Goal: Information Seeking & Learning: Learn about a topic

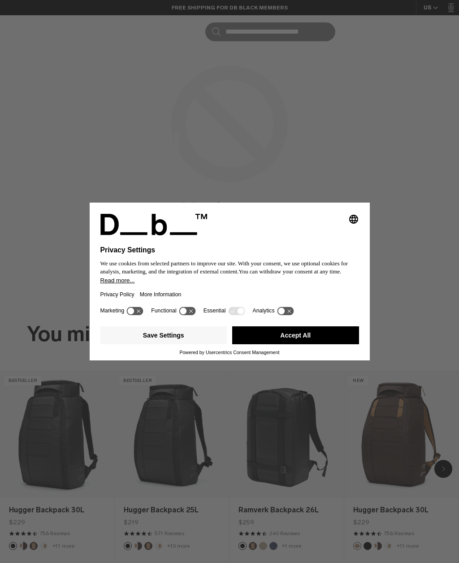
click at [303, 336] on button "Accept All" at bounding box center [295, 336] width 127 height 18
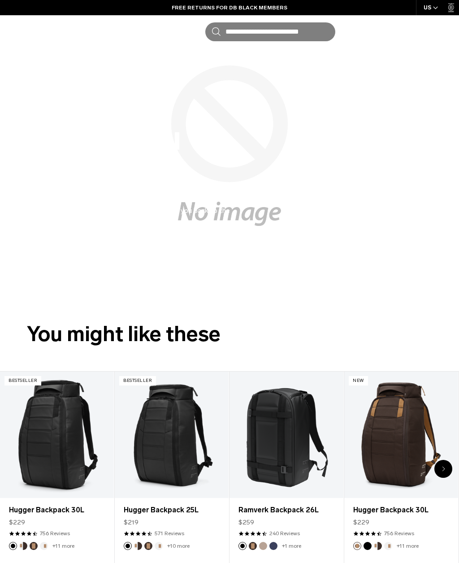
click at [0, 0] on icon "button" at bounding box center [0, 0] width 0 height 0
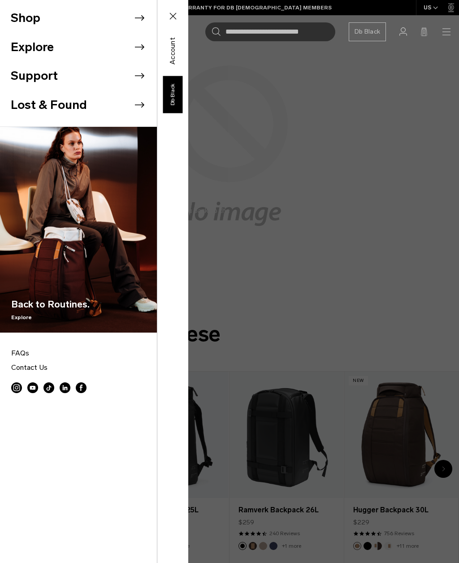
click at [142, 21] on icon at bounding box center [139, 17] width 13 height 13
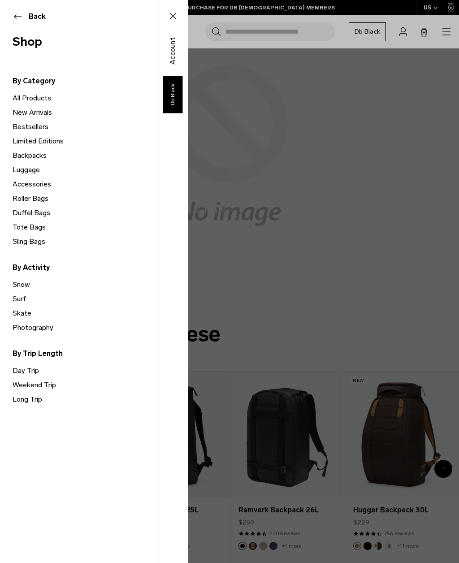
click at [35, 185] on link "Accessories" at bounding box center [85, 184] width 144 height 14
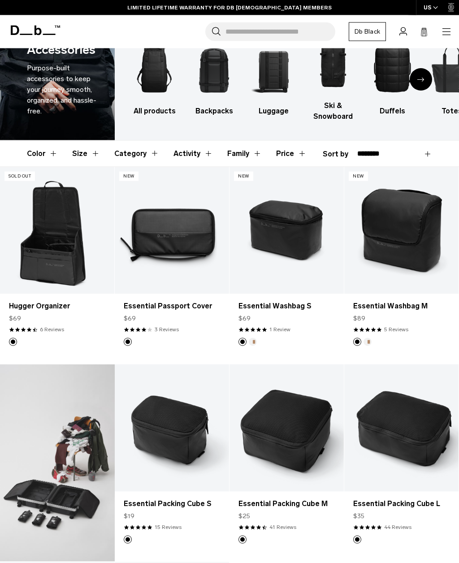
scroll to position [37, 0]
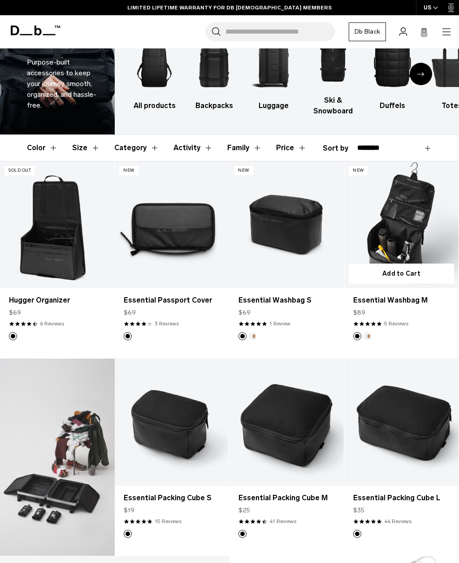
click at [413, 224] on link "Essential Washbag M" at bounding box center [401, 224] width 114 height 127
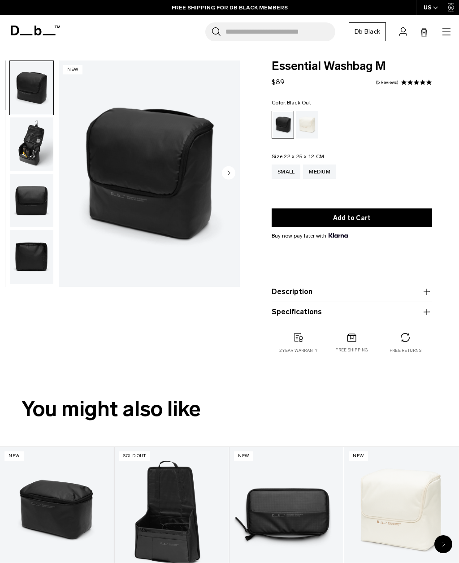
click at [32, 145] on img "button" at bounding box center [32, 145] width 44 height 54
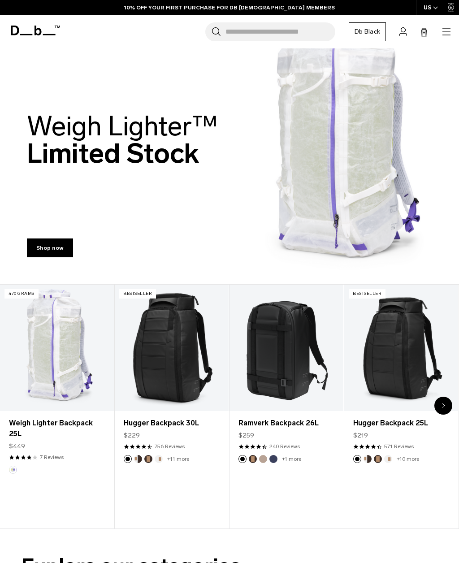
click at [440, 38] on div "Search for Bags, Luggage... Search Close Trending Products All Products Hugger …" at bounding box center [258, 31] width 387 height 19
click at [441, 38] on div "Search for Bags, Luggage... Search Close Trending Products All Products Hugger …" at bounding box center [258, 31] width 387 height 19
click at [443, 36] on icon "button" at bounding box center [446, 31] width 11 height 11
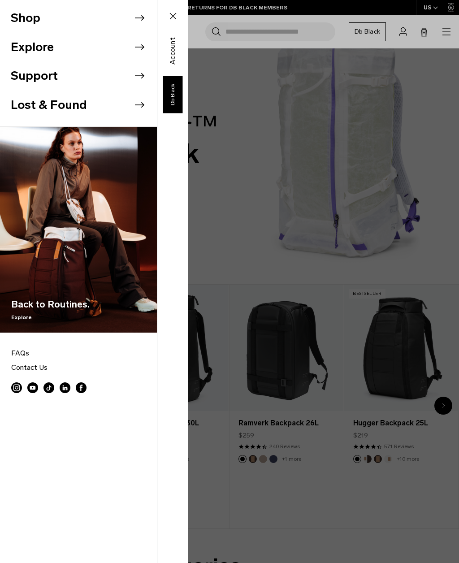
click at [144, 20] on icon at bounding box center [139, 17] width 13 height 13
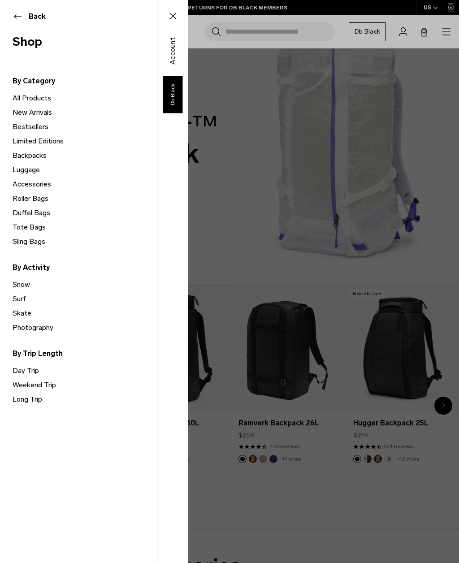
click at [48, 186] on link "Accessories" at bounding box center [85, 184] width 144 height 14
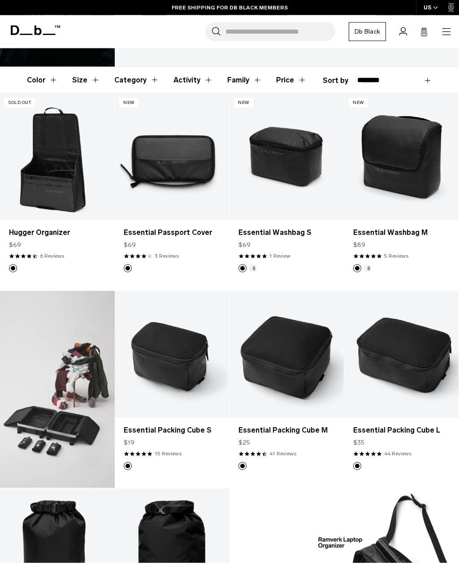
scroll to position [105, 0]
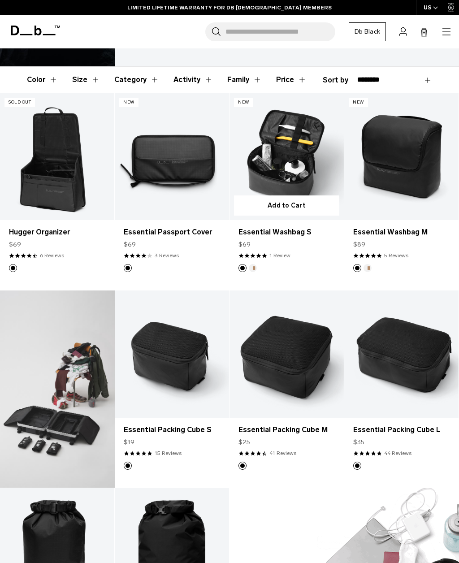
click at [297, 170] on link "Essential Washbag S" at bounding box center [287, 156] width 114 height 127
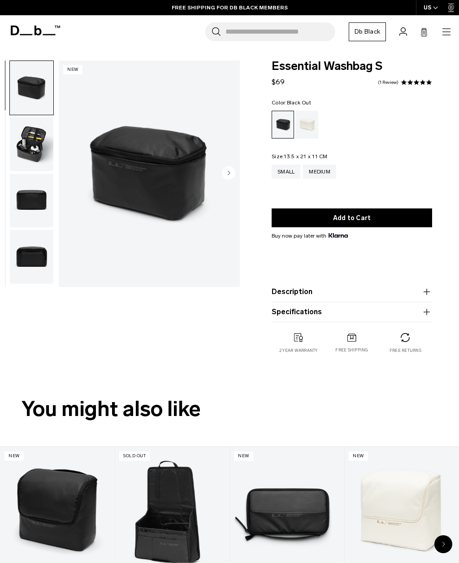
click at [34, 149] on img "button" at bounding box center [32, 145] width 44 height 54
